Goal: Information Seeking & Learning: Learn about a topic

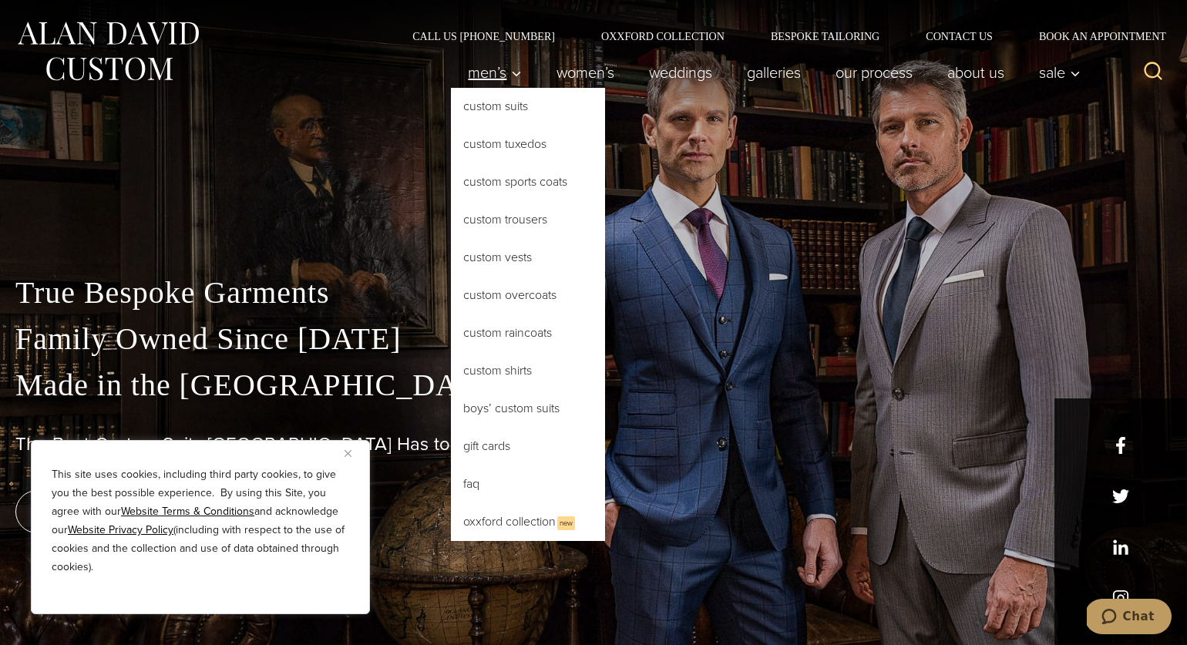
click at [516, 69] on link "Men’s" at bounding box center [495, 72] width 89 height 31
click at [512, 101] on link "Custom Suits" at bounding box center [528, 106] width 154 height 37
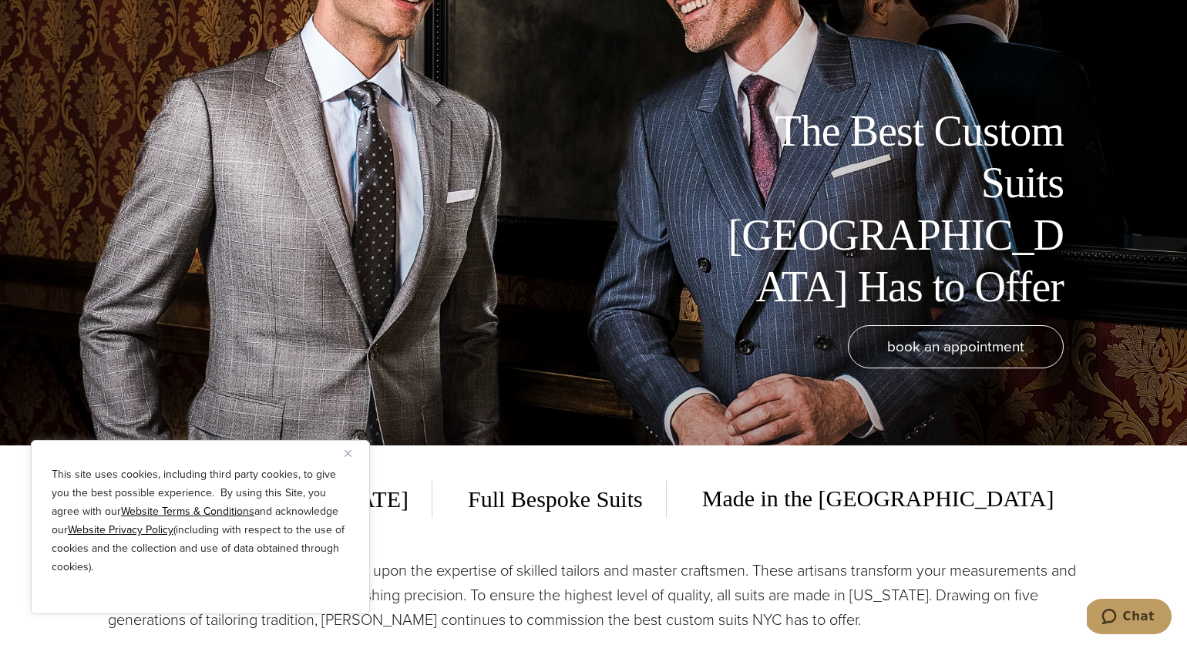
scroll to position [207, 0]
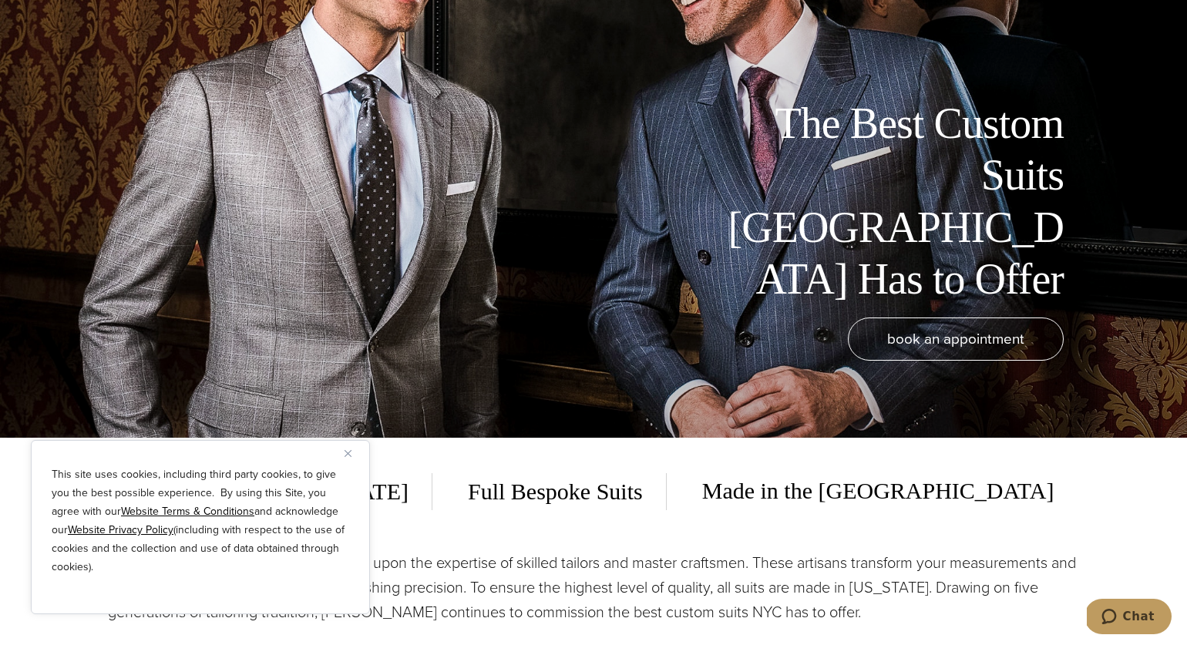
click at [364, 453] on div "This site uses cookies, including third party cookies, to give you the best pos…" at bounding box center [200, 527] width 339 height 174
click at [359, 452] on button "Close" at bounding box center [354, 453] width 19 height 19
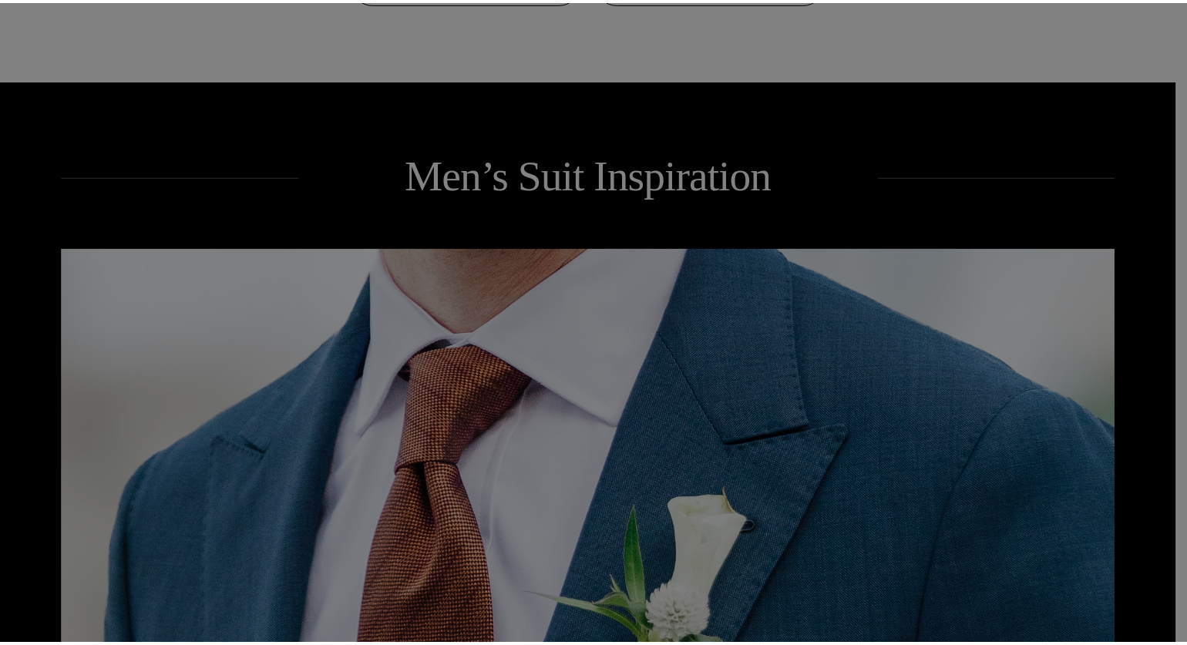
scroll to position [0, 0]
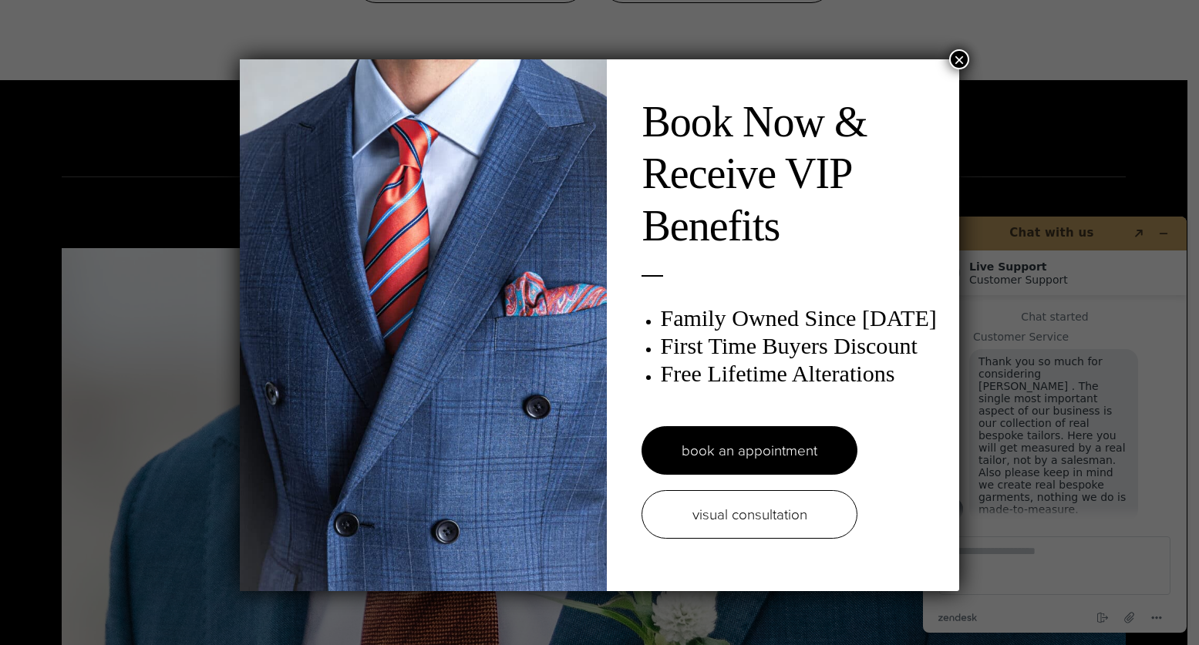
click at [958, 59] on button "×" at bounding box center [959, 59] width 20 height 20
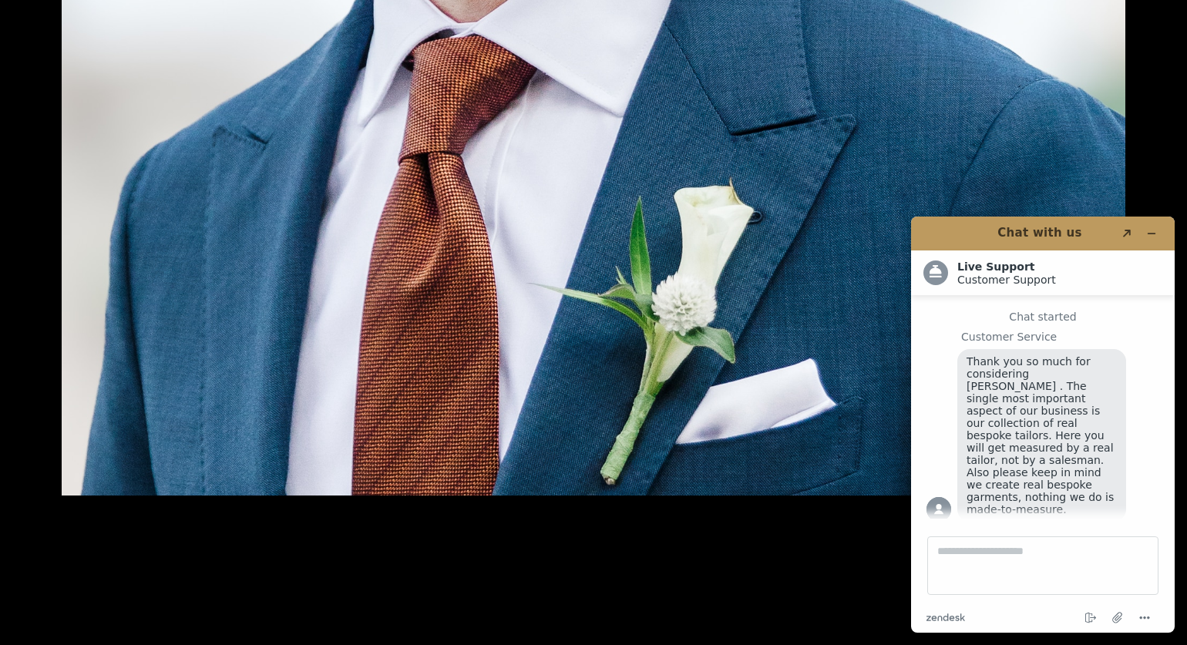
scroll to position [2292, 0]
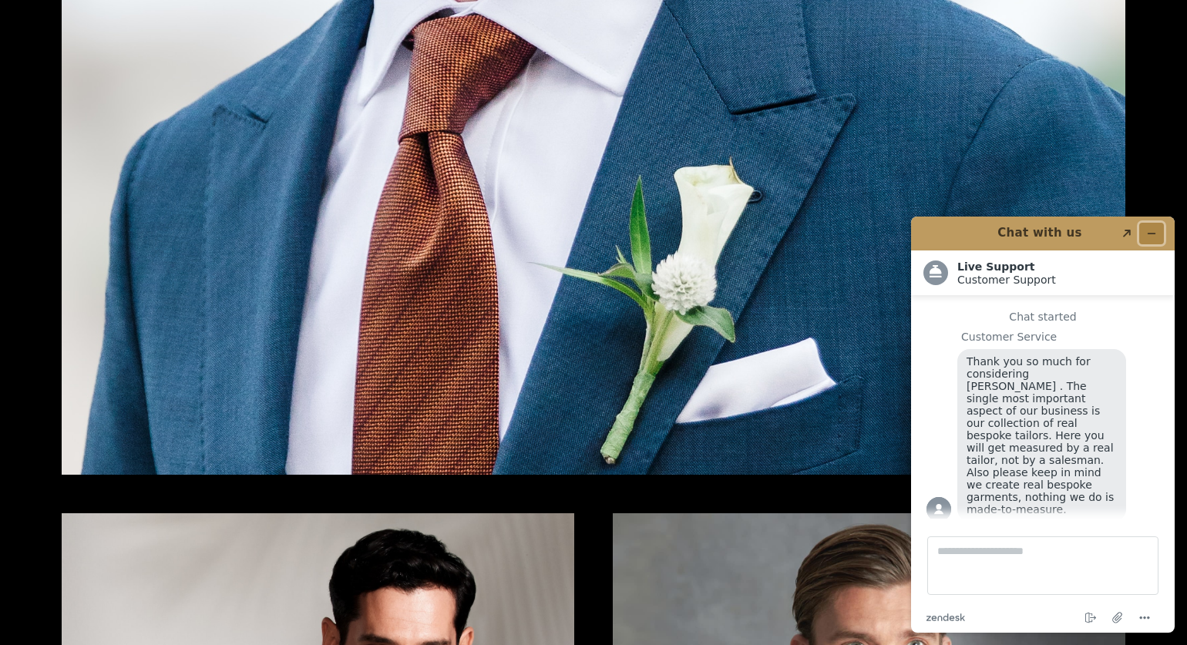
click at [1156, 233] on icon "Minimize widget" at bounding box center [1151, 233] width 11 height 11
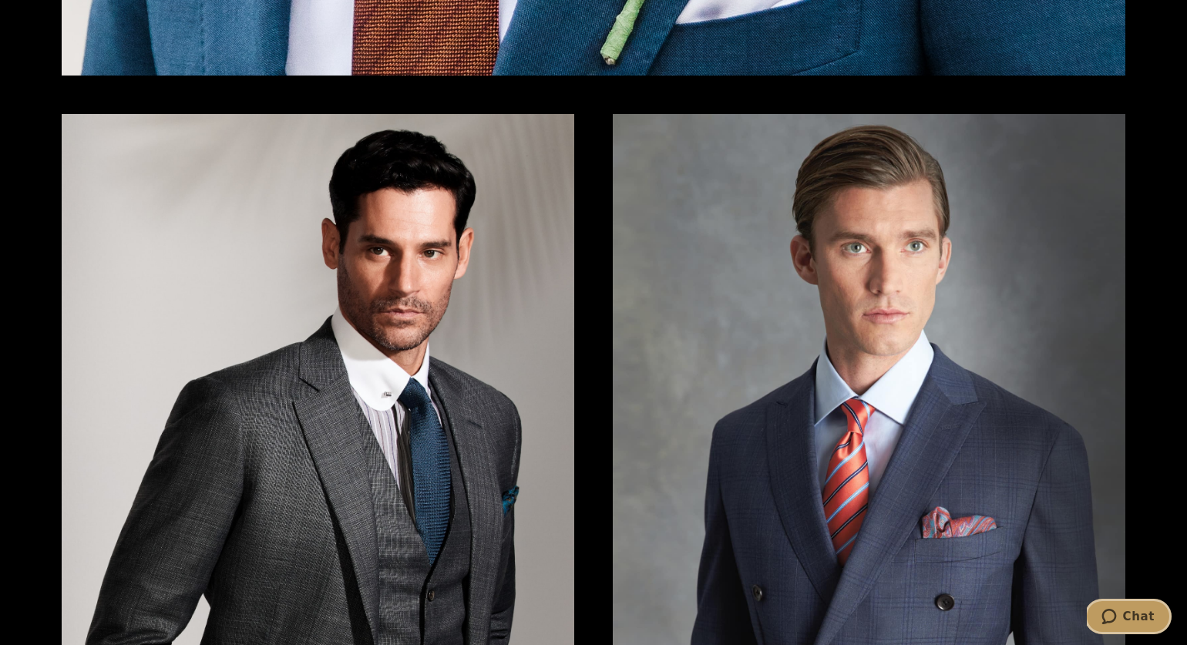
scroll to position [3028, 0]
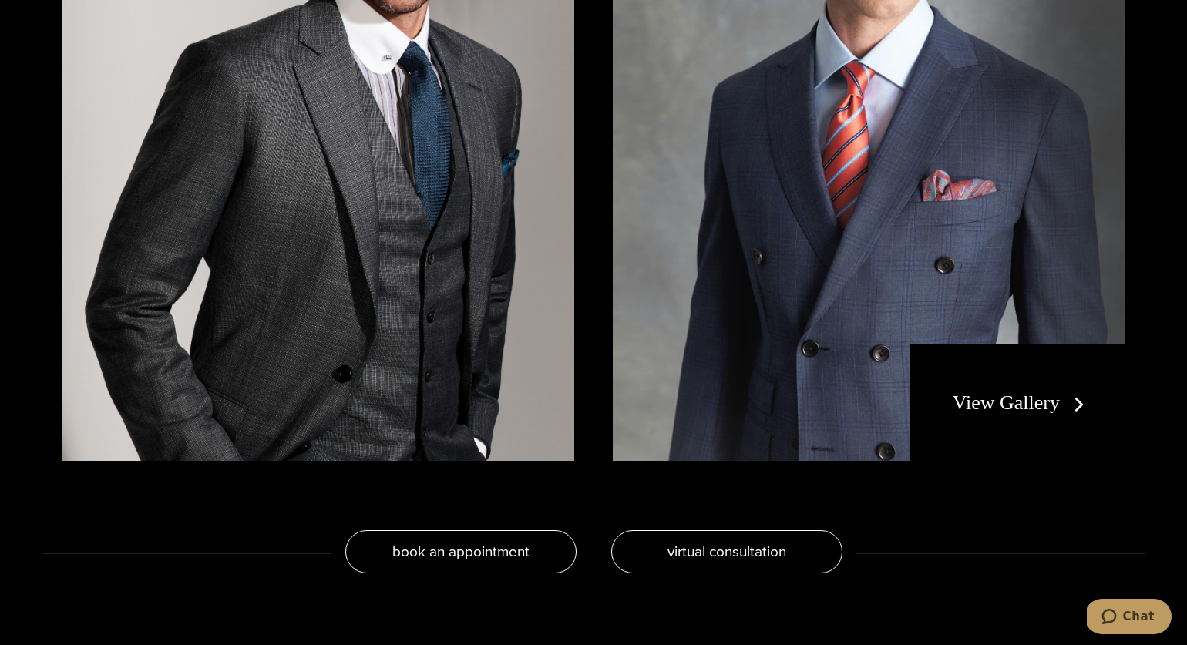
click at [988, 405] on link "View Gallery" at bounding box center [1022, 403] width 138 height 22
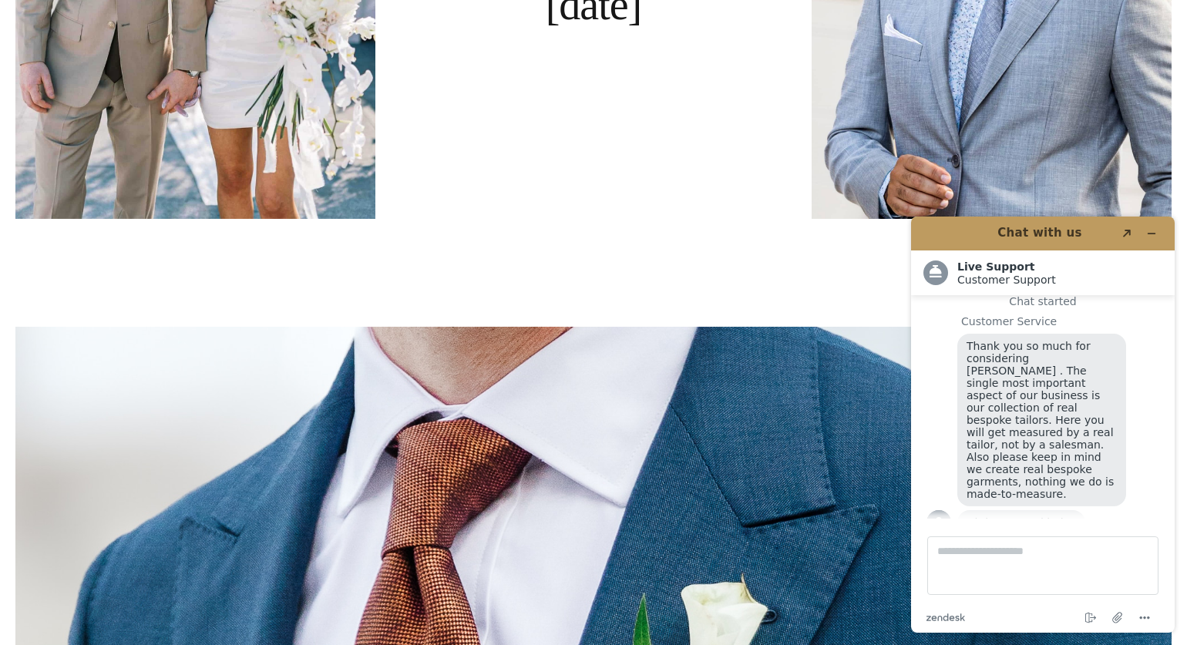
scroll to position [3975, 0]
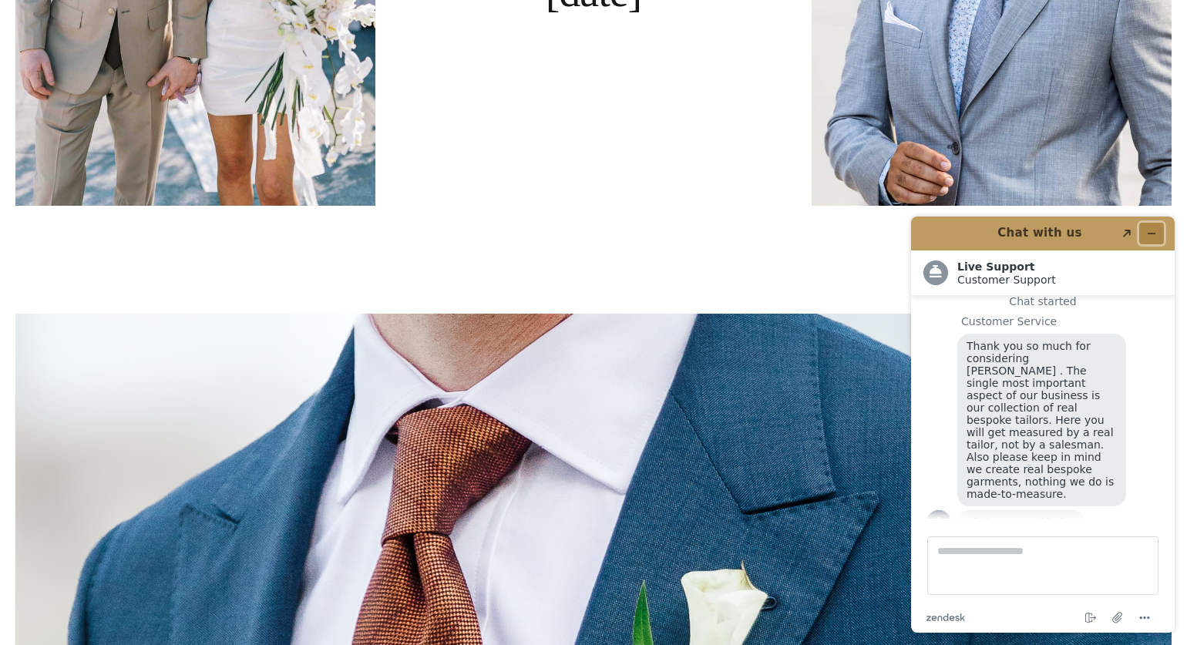
click at [1159, 233] on button "Minimize widget" at bounding box center [1151, 234] width 25 height 22
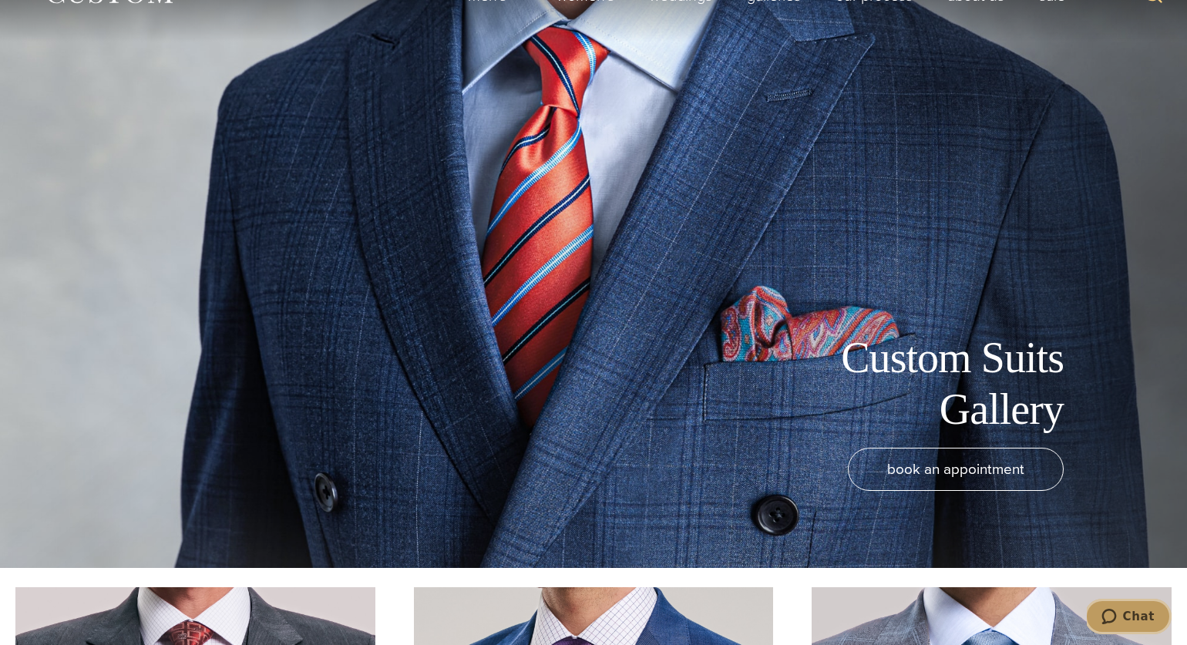
scroll to position [0, 0]
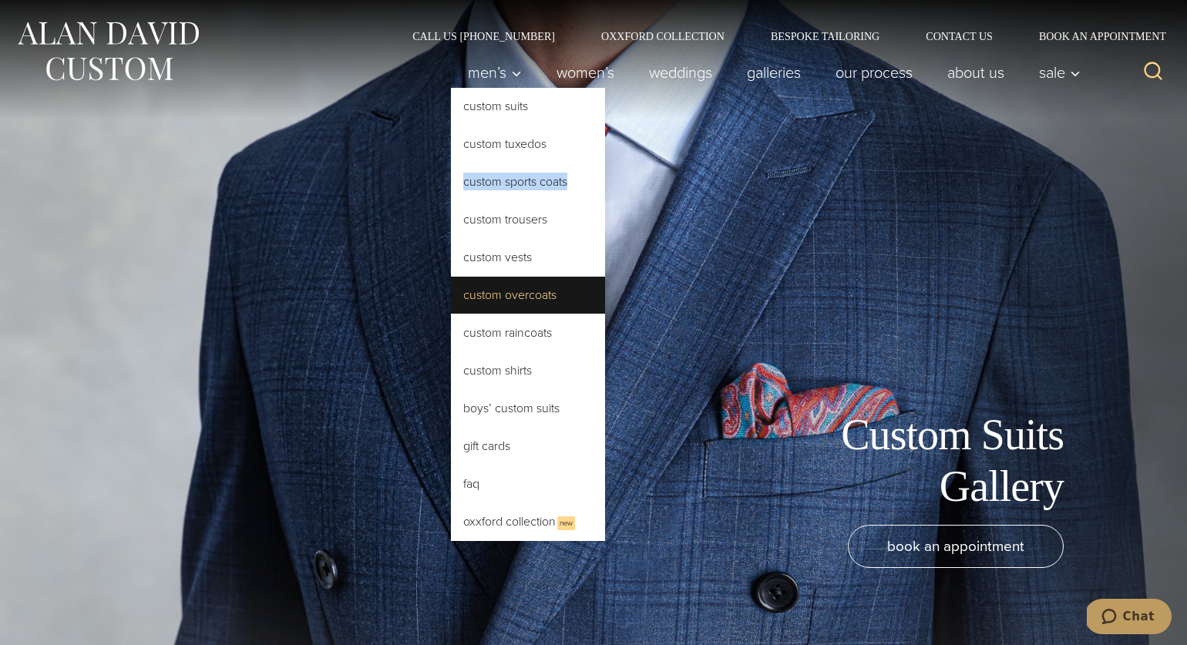
click at [527, 308] on link "Custom Overcoats" at bounding box center [528, 295] width 154 height 37
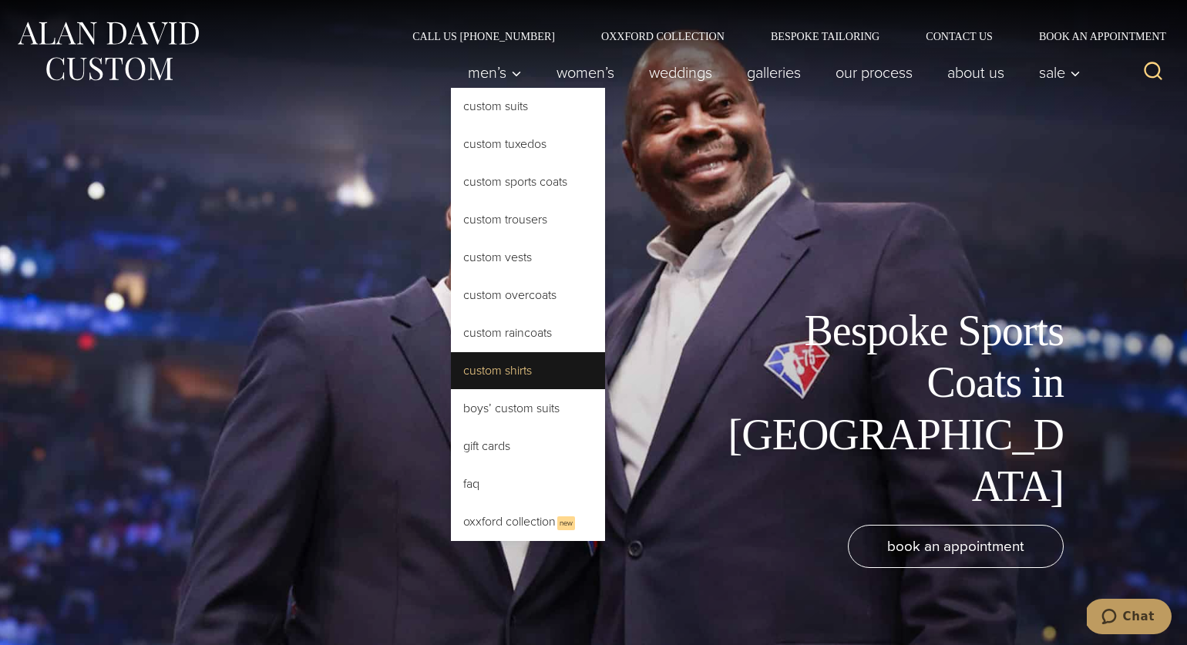
click at [538, 373] on link "Custom Shirts" at bounding box center [528, 370] width 154 height 37
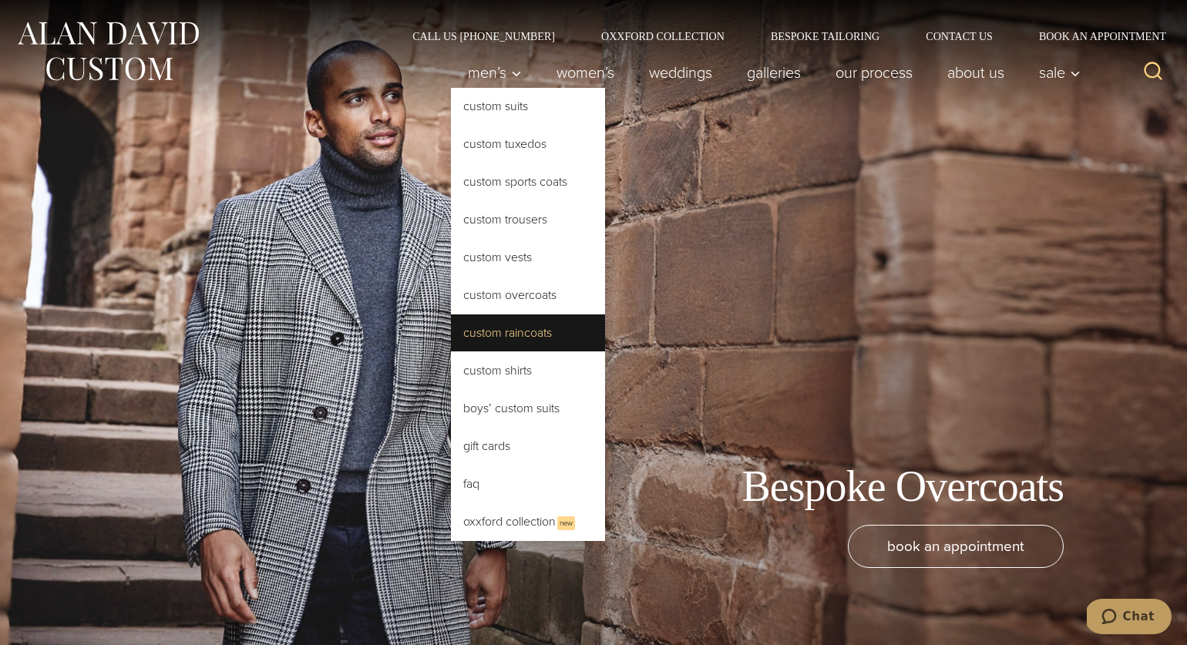
click at [494, 336] on link "Custom Raincoats" at bounding box center [528, 333] width 154 height 37
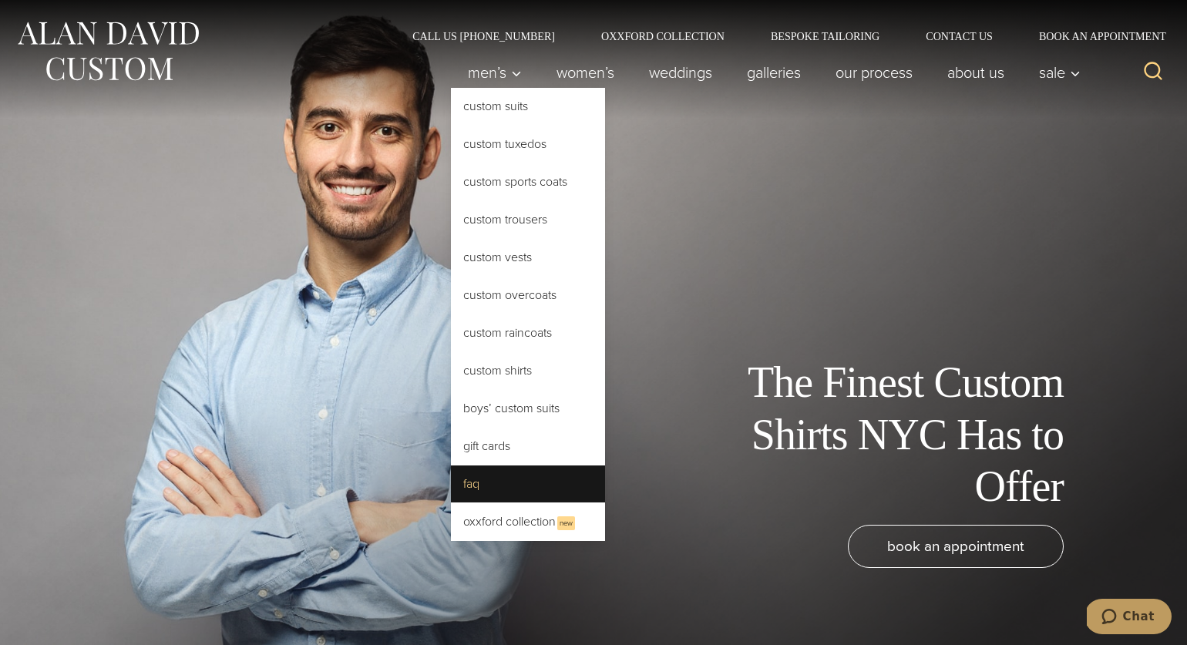
click at [519, 494] on link "FAQ" at bounding box center [528, 484] width 154 height 37
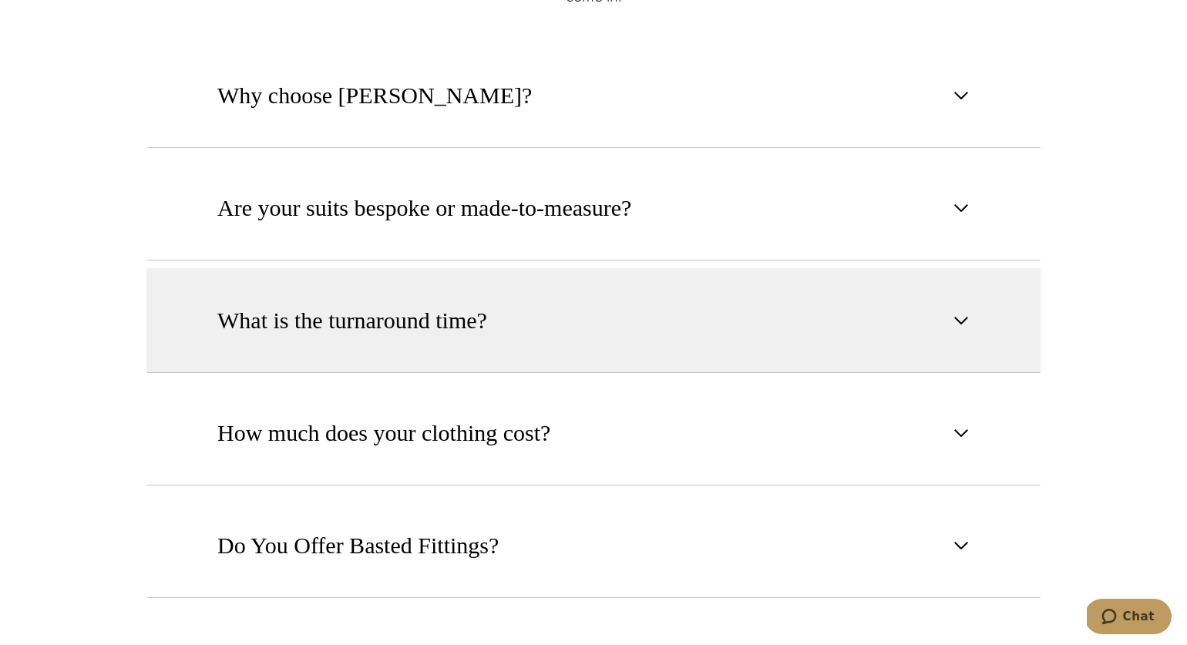
scroll to position [927, 0]
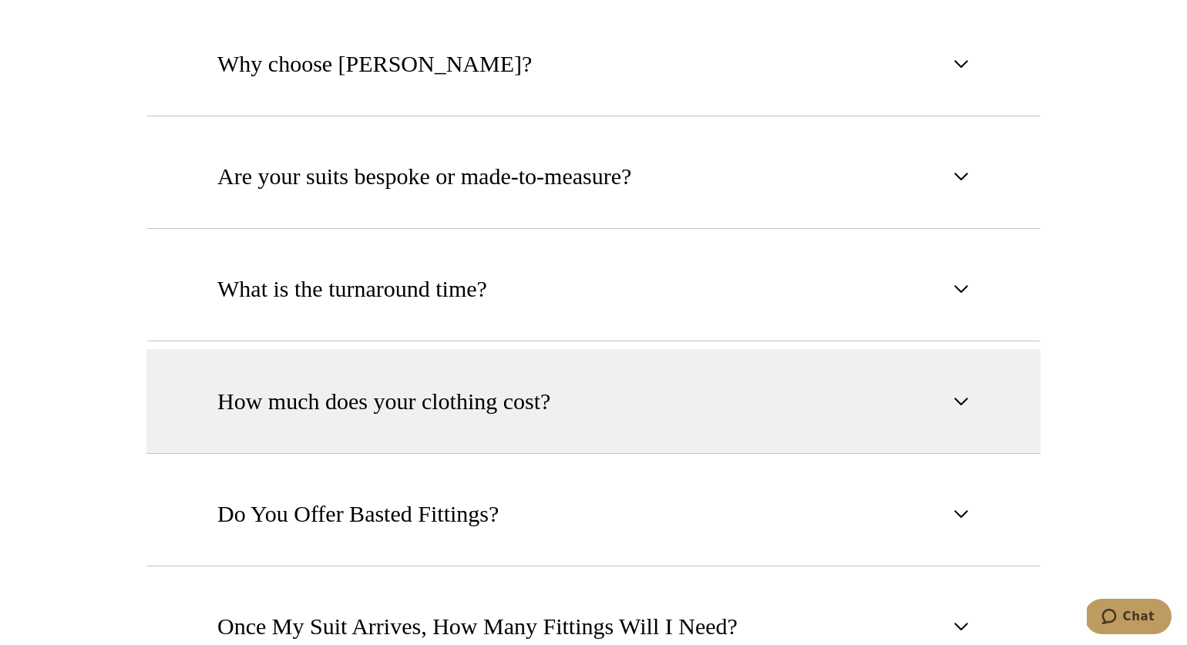
click at [480, 402] on span "How much does your clothing cost?" at bounding box center [383, 402] width 333 height 34
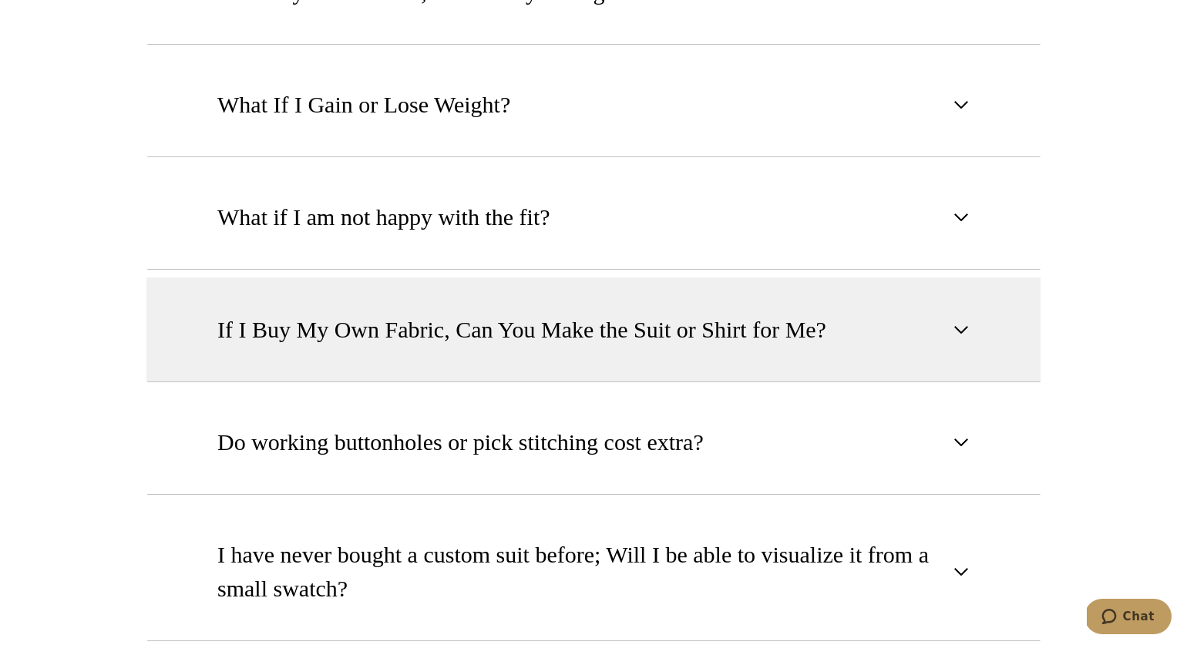
scroll to position [1844, 0]
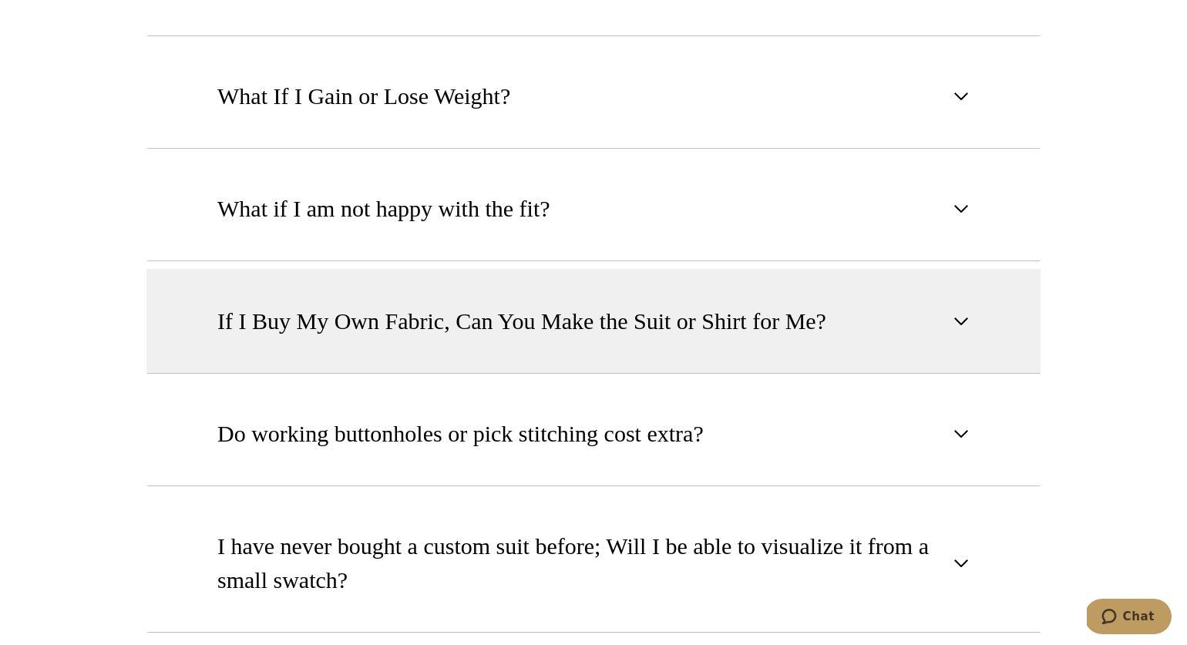
click at [468, 348] on button "If I Buy My Own Fabric, Can You Make the Suit or Shirt for Me?" at bounding box center [593, 321] width 894 height 105
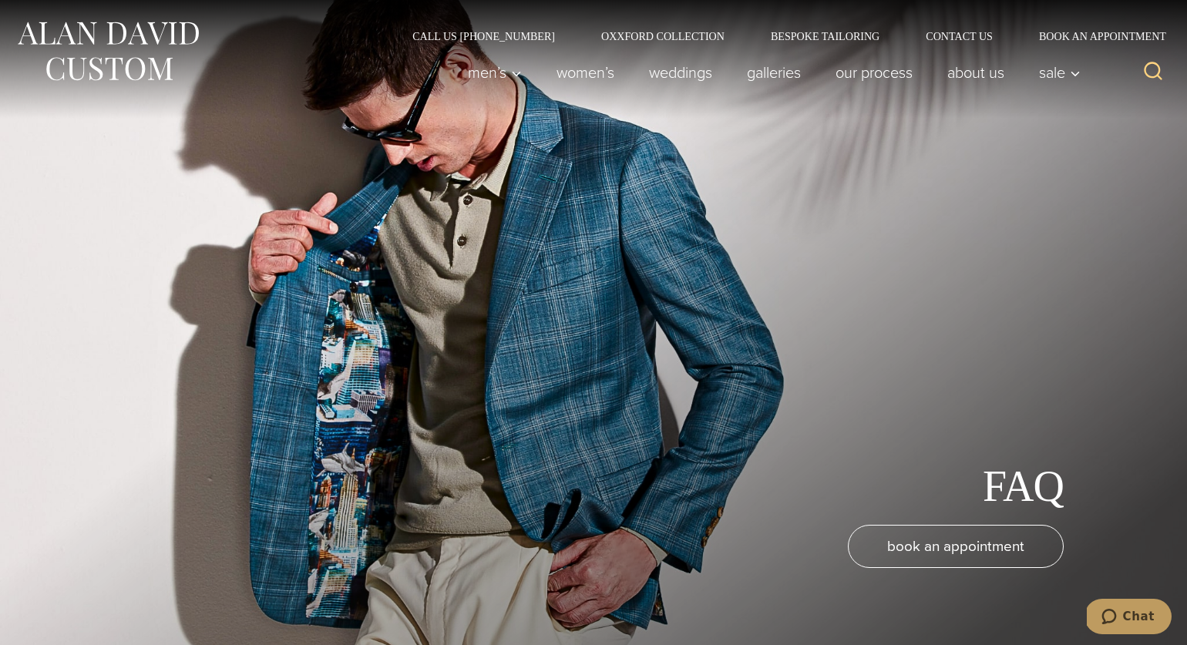
scroll to position [0, 0]
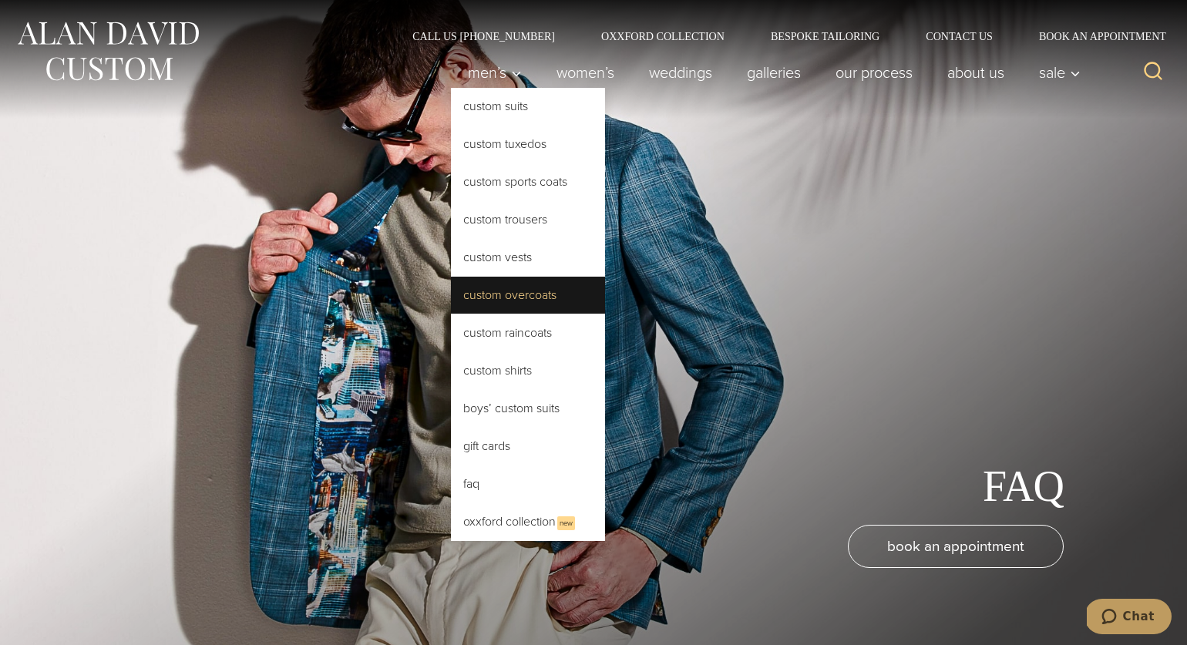
click at [510, 292] on link "Custom Overcoats" at bounding box center [528, 295] width 154 height 37
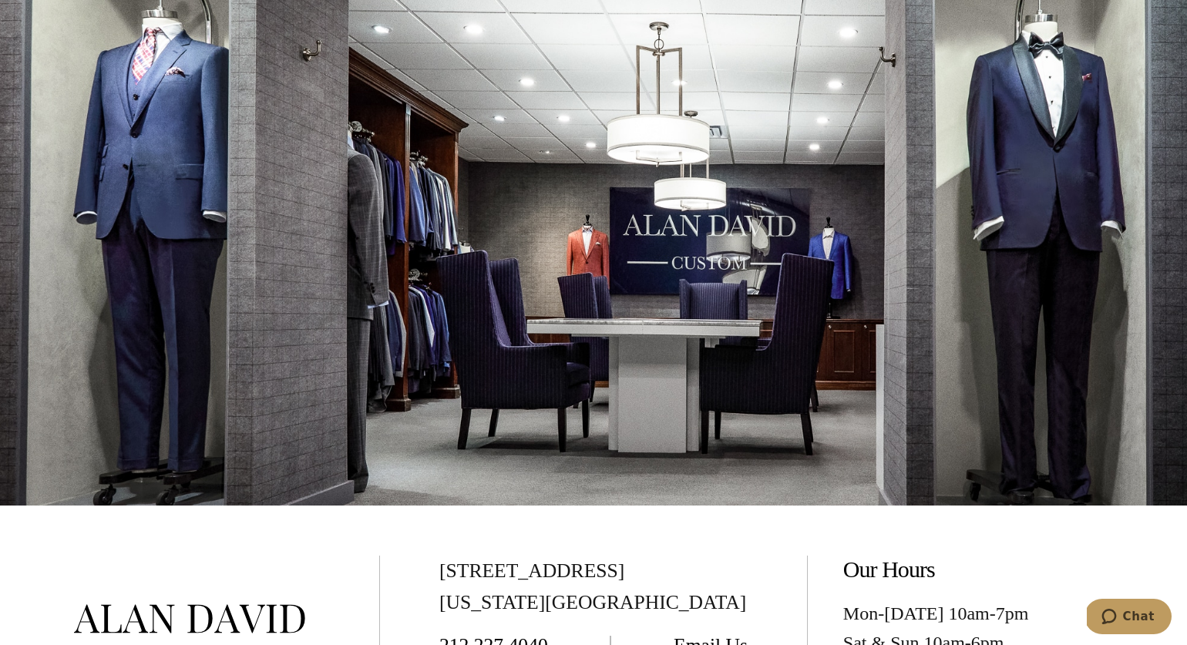
scroll to position [7521, 0]
